Goal: Task Accomplishment & Management: Manage account settings

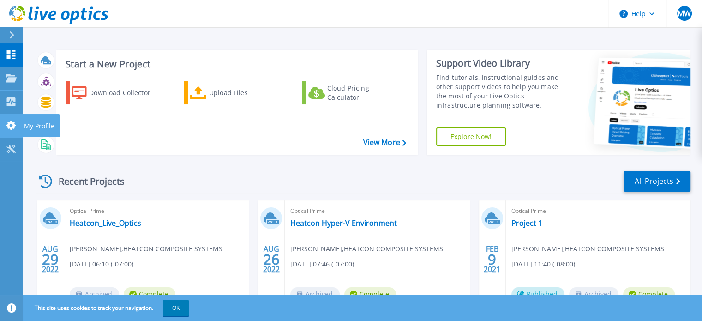
click at [11, 122] on icon at bounding box center [10, 125] width 9 height 9
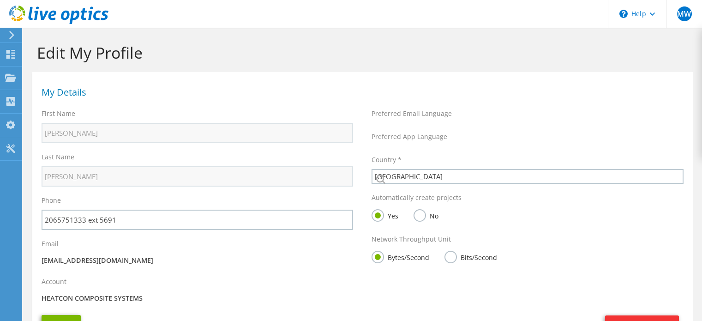
select select "224"
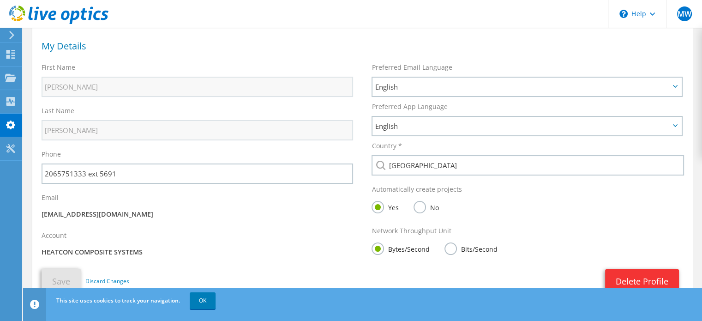
scroll to position [87, 0]
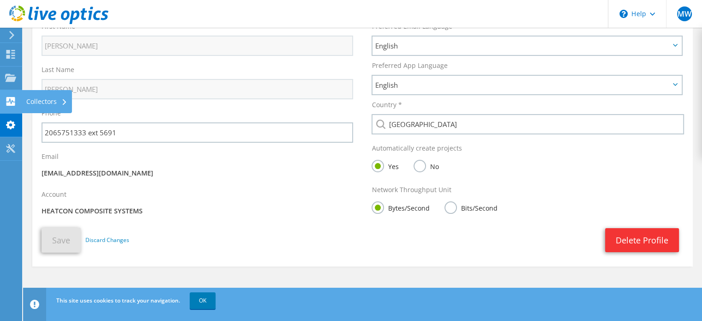
click at [9, 99] on icon at bounding box center [10, 101] width 11 height 9
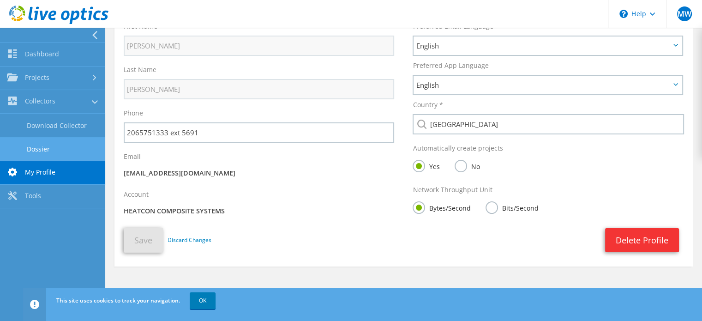
click at [42, 148] on link "Dossier" at bounding box center [52, 149] width 105 height 24
